Goal: Navigation & Orientation: Find specific page/section

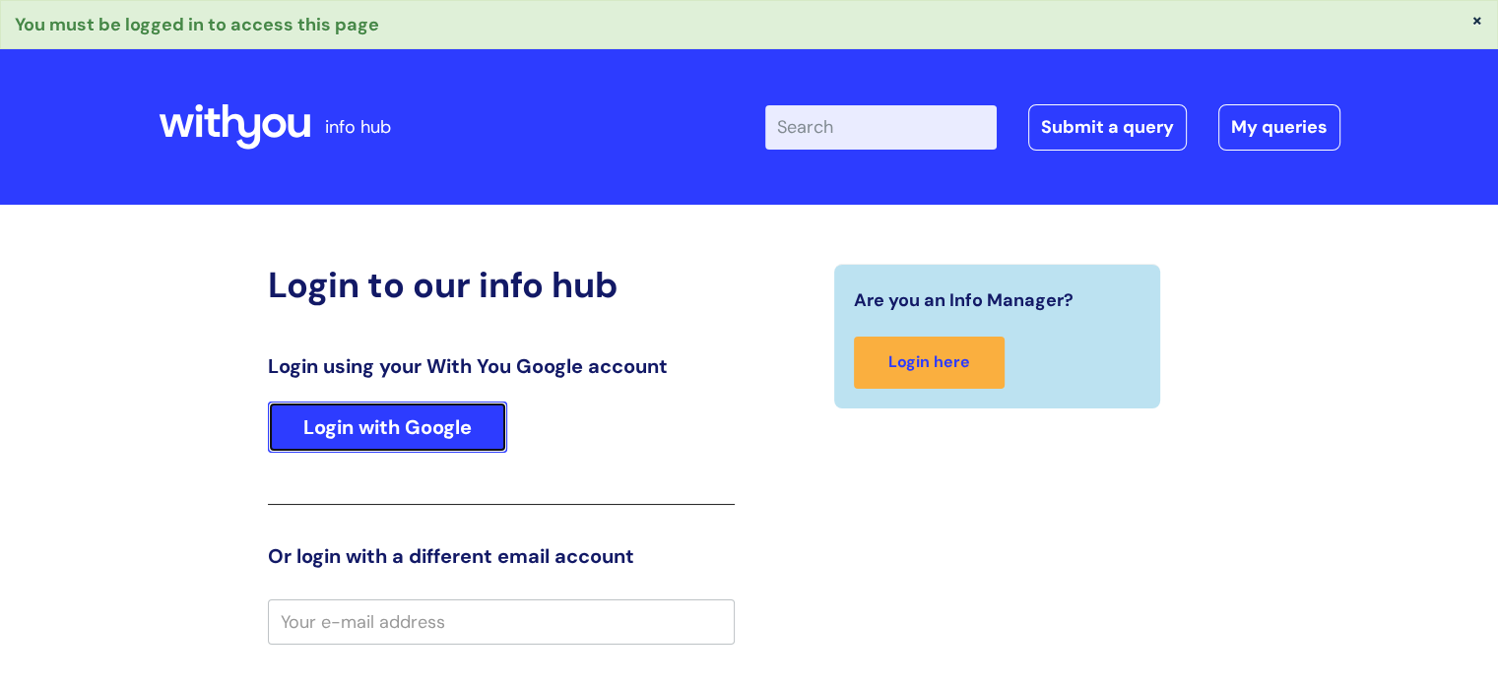
click at [378, 435] on link "Login with Google" at bounding box center [387, 427] width 239 height 51
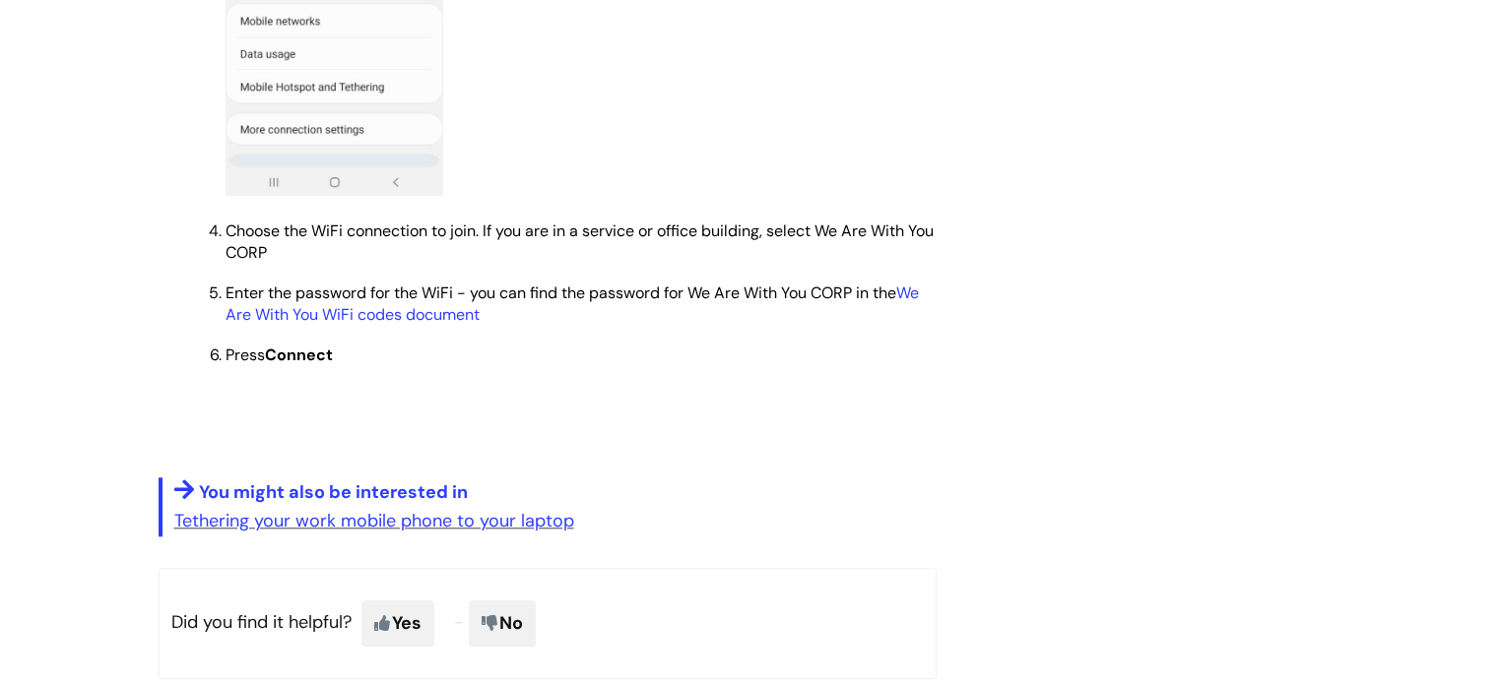
scroll to position [1674, 0]
